Goal: Information Seeking & Learning: Check status

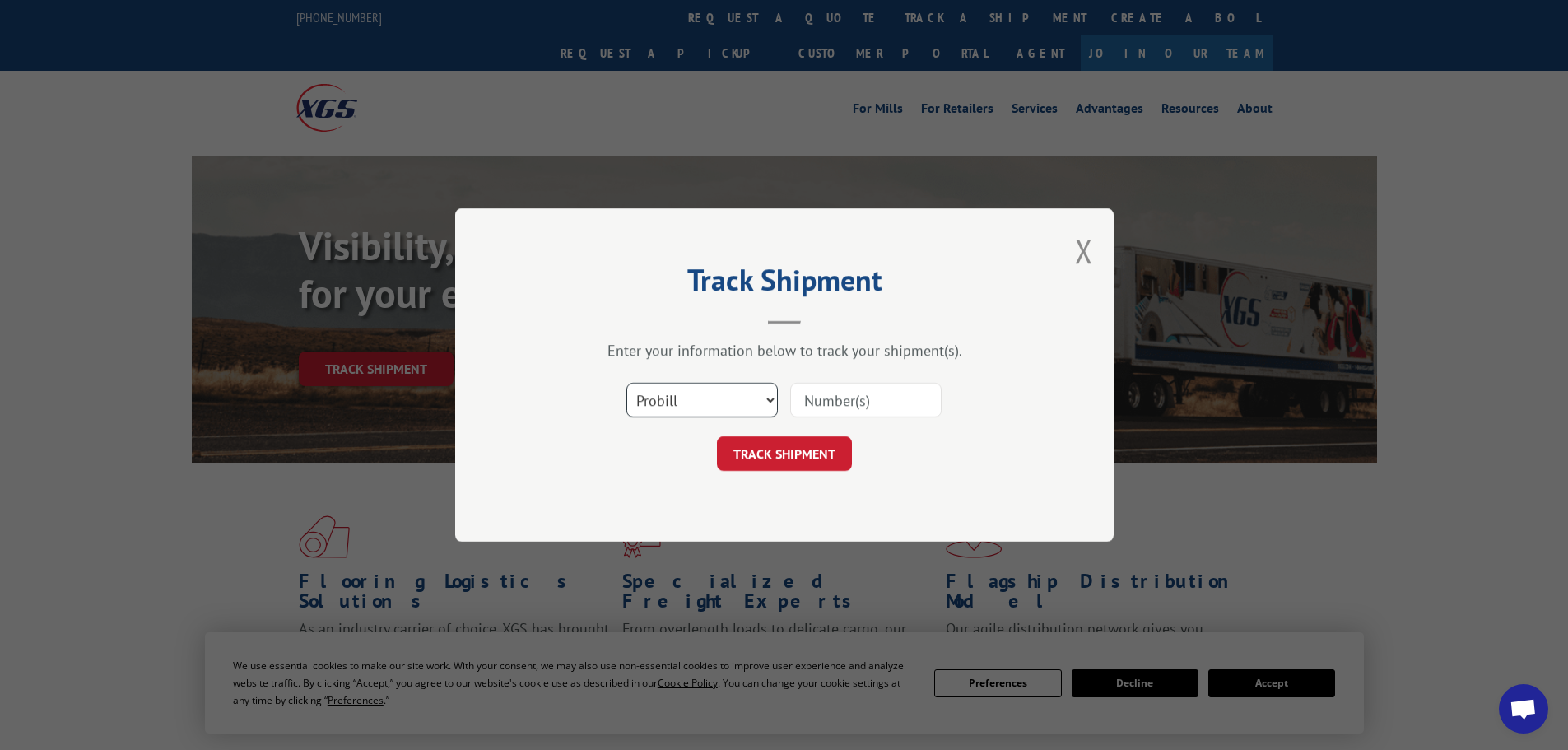
click at [657, 401] on select "Select category... Probill BOL PO" at bounding box center [701, 401] width 151 height 35
select select "bol"
click at [626, 383] on select "Select category... Probill BOL PO" at bounding box center [701, 401] width 151 height 35
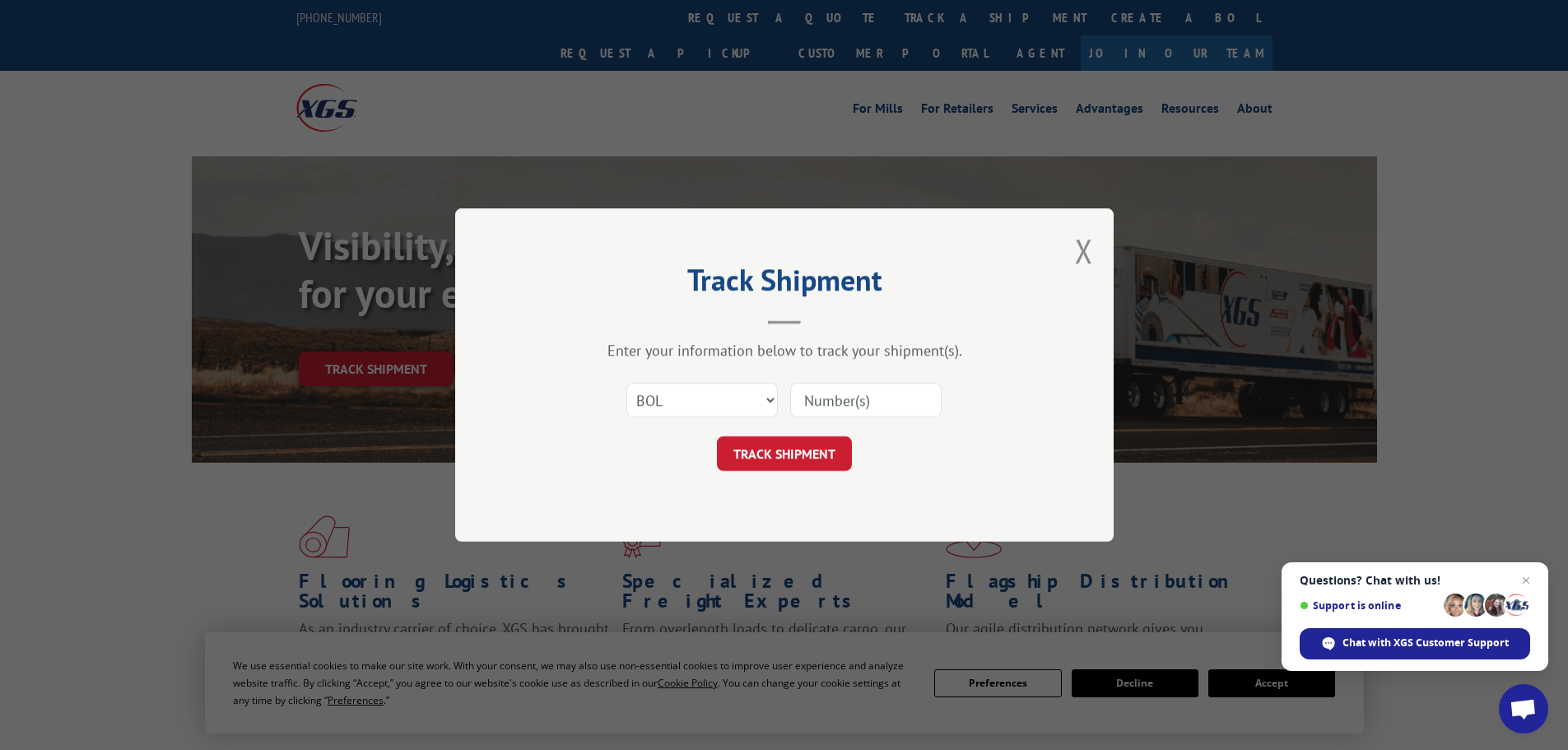
click at [854, 412] on input at bounding box center [866, 401] width 151 height 35
paste input "7064926"
type input "7064926"
click at [763, 452] on button "TRACK SHIPMENT" at bounding box center [784, 453] width 135 height 35
click at [656, 389] on select "Select category... Probill BOL PO" at bounding box center [701, 401] width 151 height 35
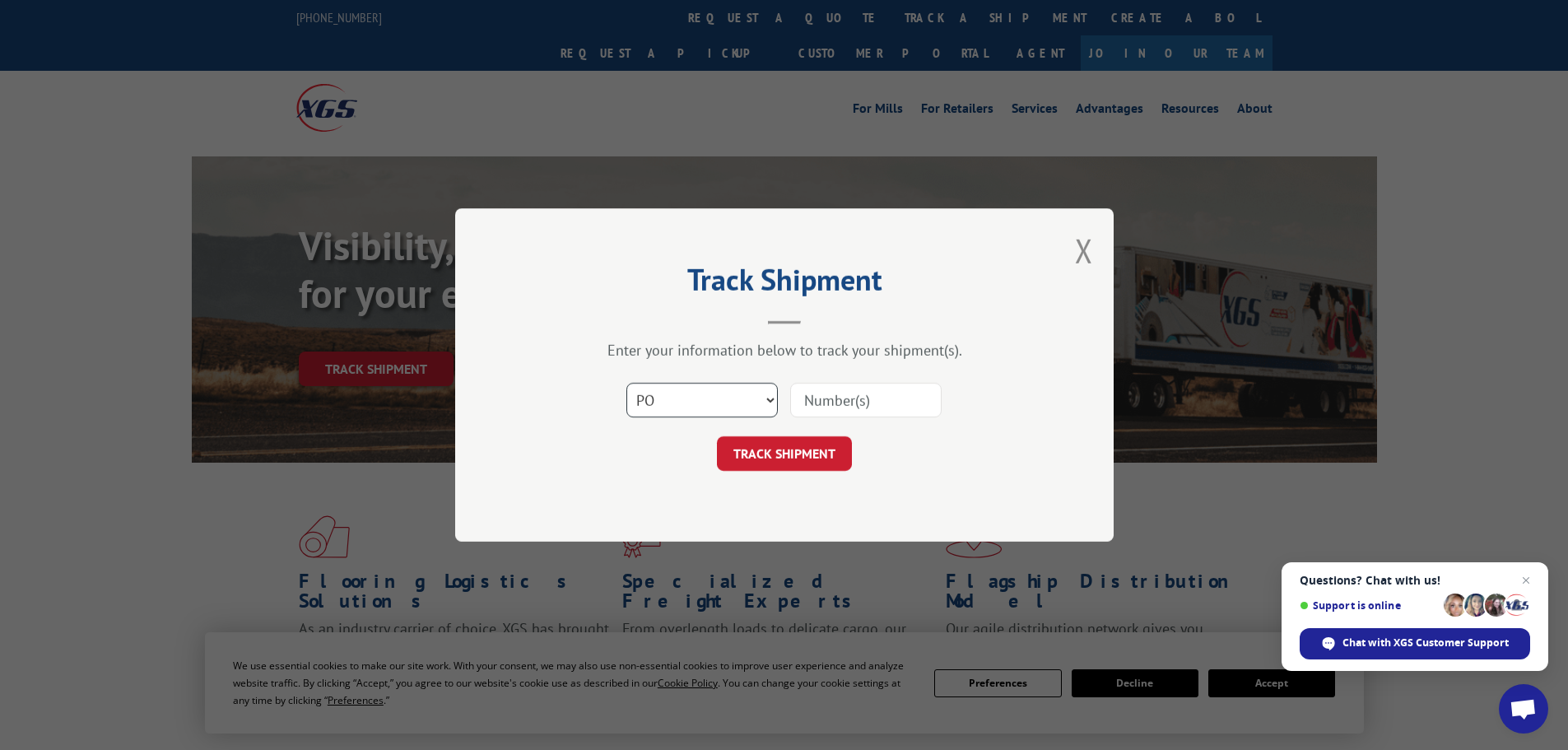
click at [626, 383] on select "Select category... Probill BOL PO" at bounding box center [701, 401] width 151 height 35
click at [664, 394] on select "Select category... Probill BOL PO" at bounding box center [701, 401] width 151 height 35
select select "bol"
click at [626, 383] on select "Select category... Probill BOL PO" at bounding box center [701, 401] width 151 height 35
click at [856, 397] on input at bounding box center [866, 401] width 151 height 35
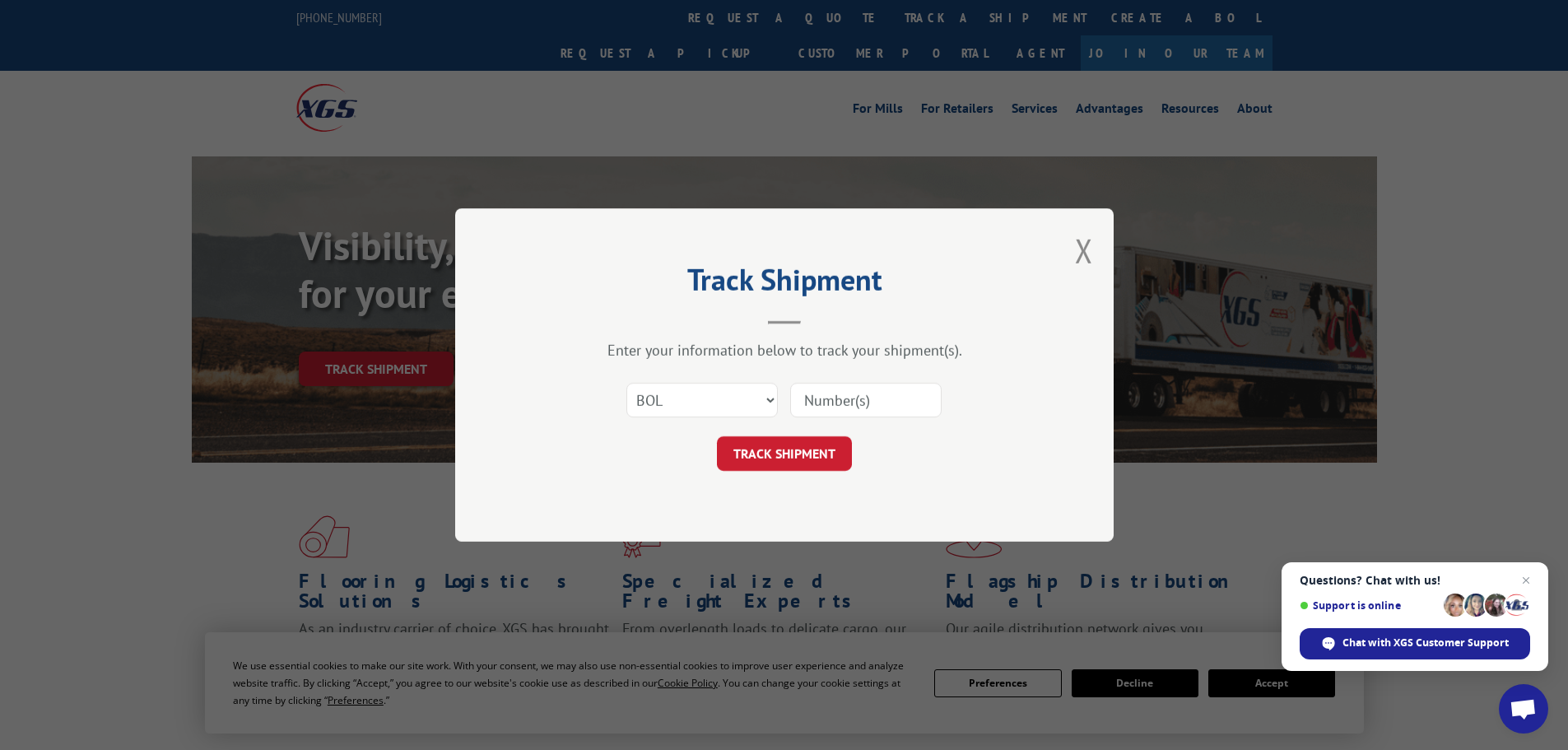
paste input "5620429"
type input "5620429"
click at [800, 473] on div "Track Shipment Enter your information below to track your shipment(s). Select c…" at bounding box center [784, 375] width 658 height 333
click at [800, 460] on button "TRACK SHIPMENT" at bounding box center [784, 453] width 135 height 35
click at [686, 407] on select "Select category... Probill BOL PO" at bounding box center [701, 401] width 151 height 35
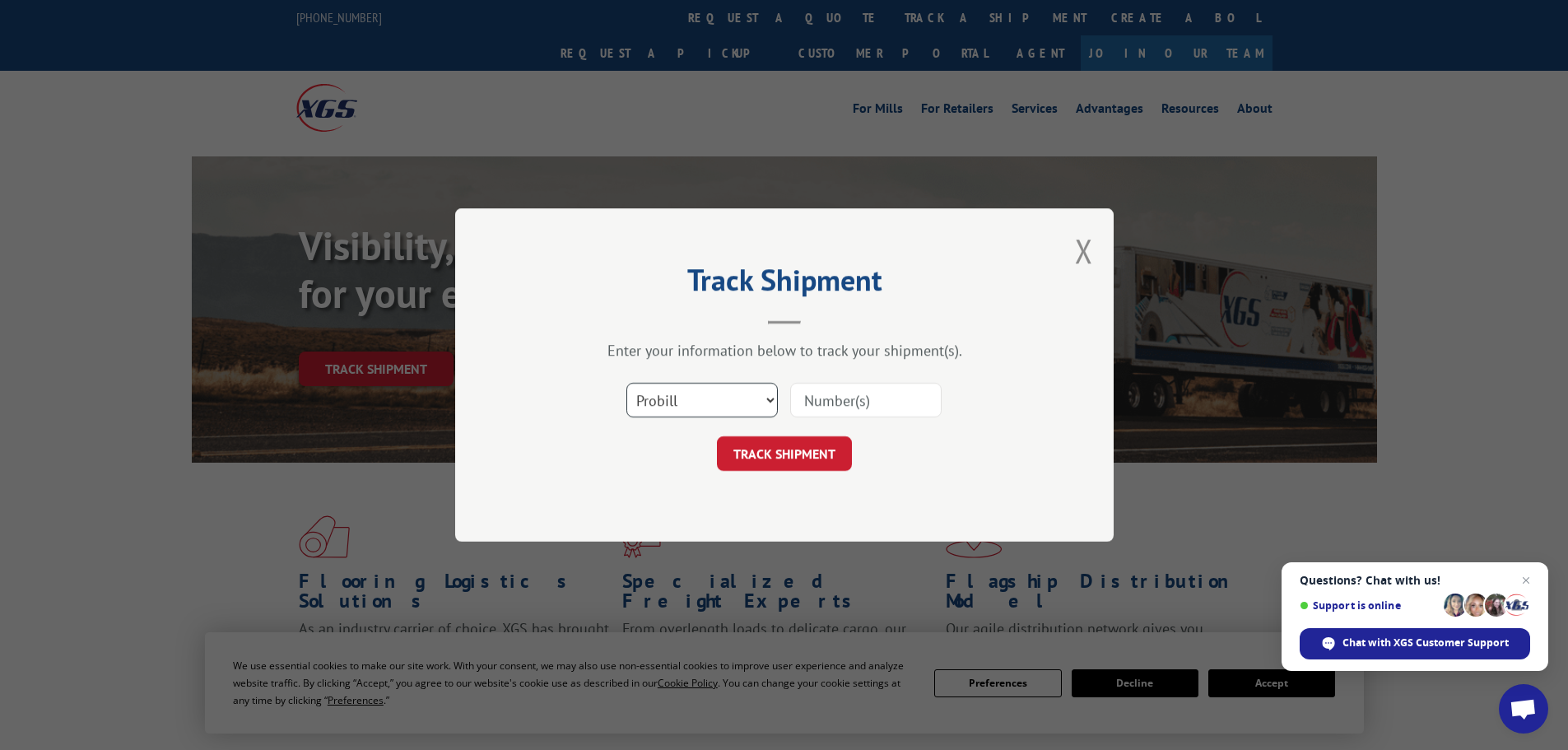
select select "po"
click at [626, 383] on select "Select category... Probill BOL PO" at bounding box center [701, 401] width 151 height 35
click at [848, 400] on input at bounding box center [866, 401] width 151 height 35
paste input "05519640"
type input "05519640"
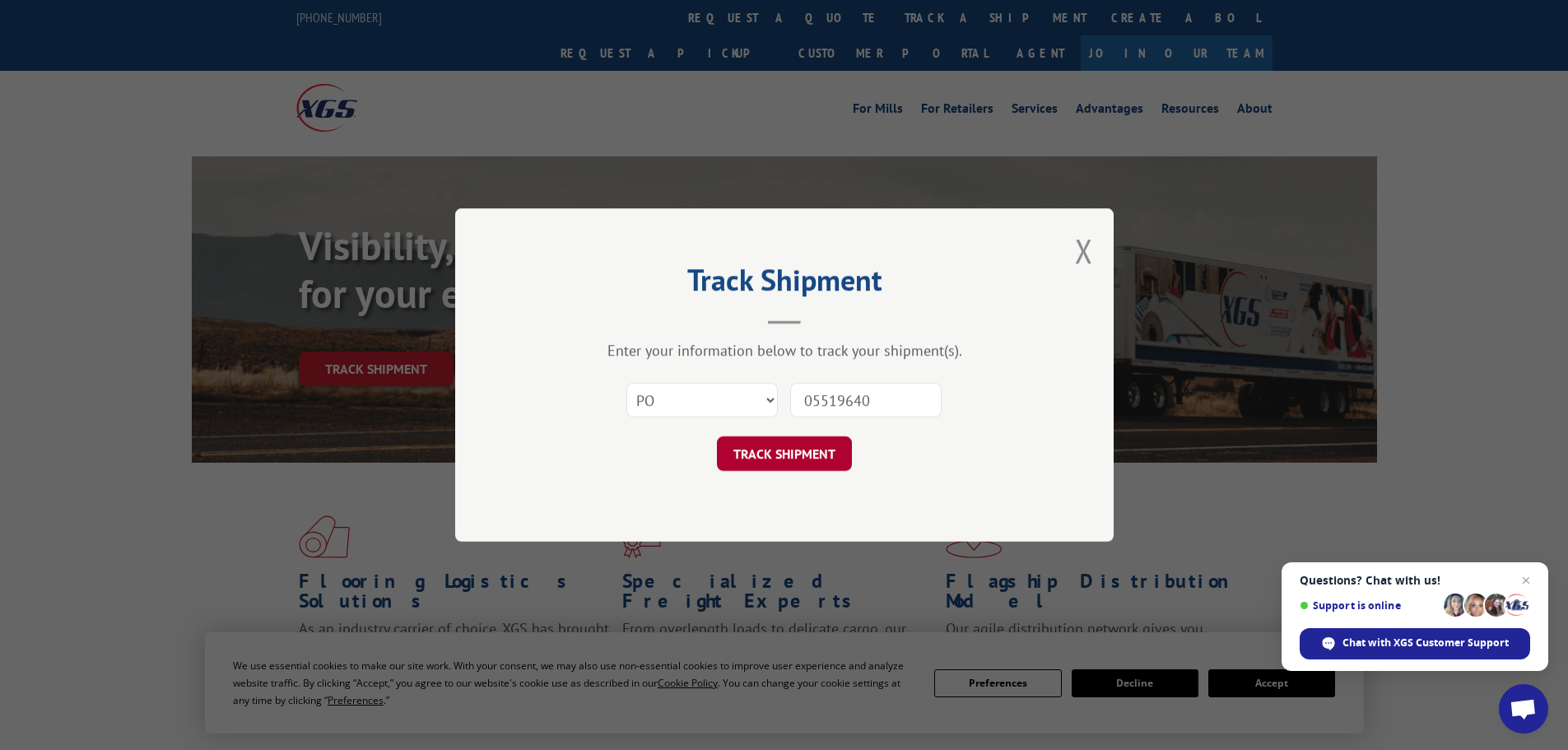
click at [808, 452] on button "TRACK SHIPMENT" at bounding box center [784, 453] width 135 height 35
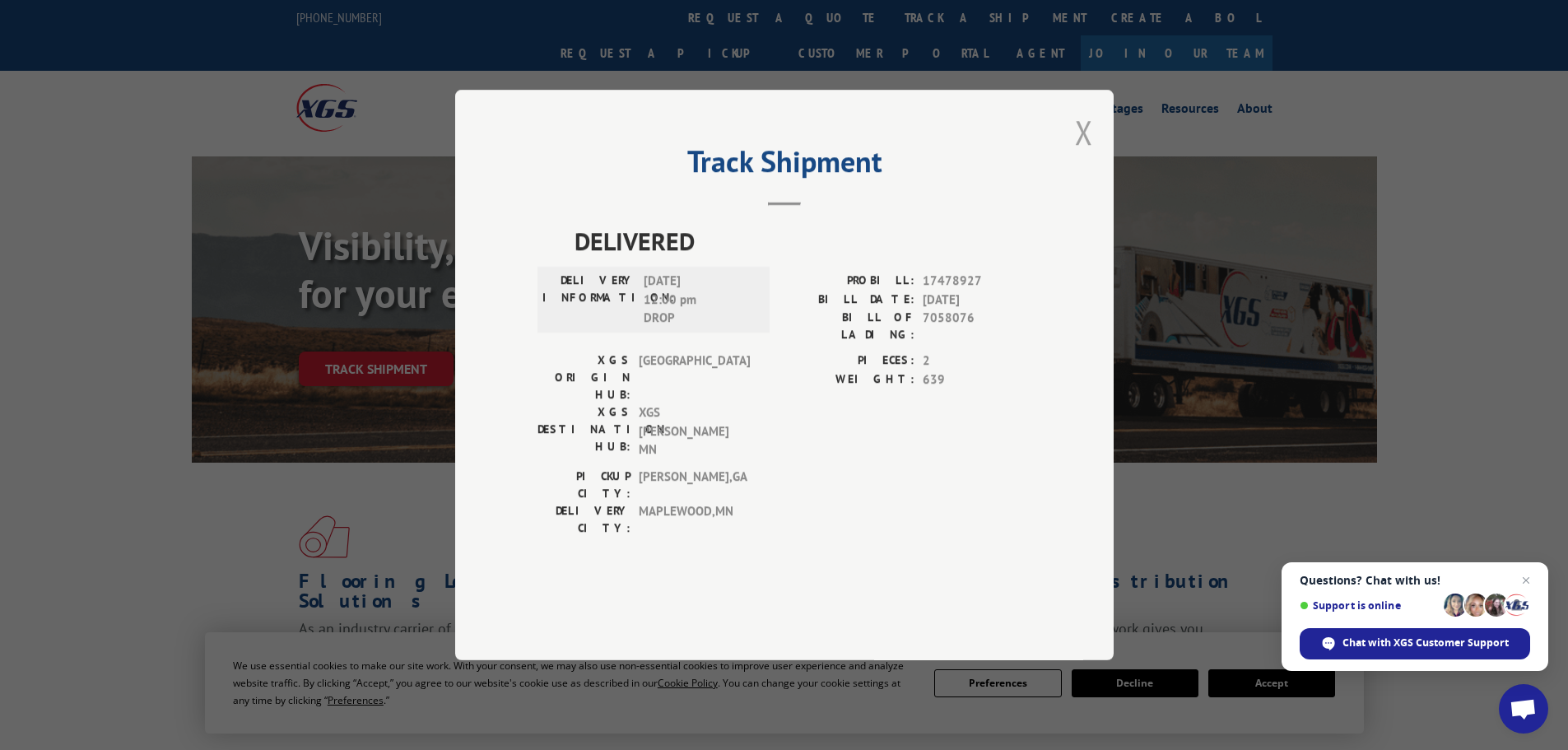
click at [1078, 154] on button "Close modal" at bounding box center [1084, 132] width 18 height 43
